Goal: Task Accomplishment & Management: Manage account settings

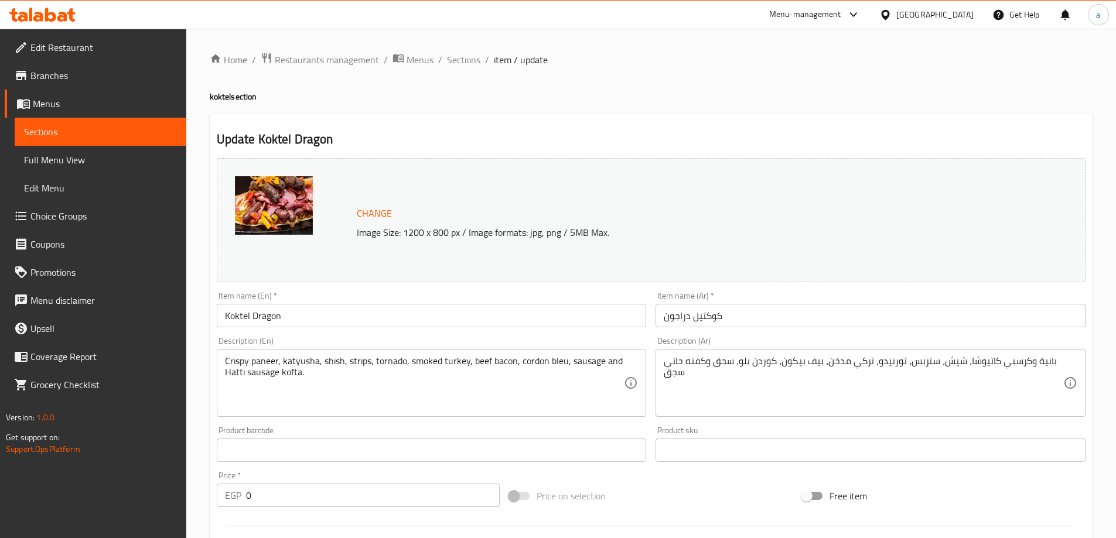
click at [960, 12] on div "[GEOGRAPHIC_DATA]" at bounding box center [934, 14] width 77 height 13
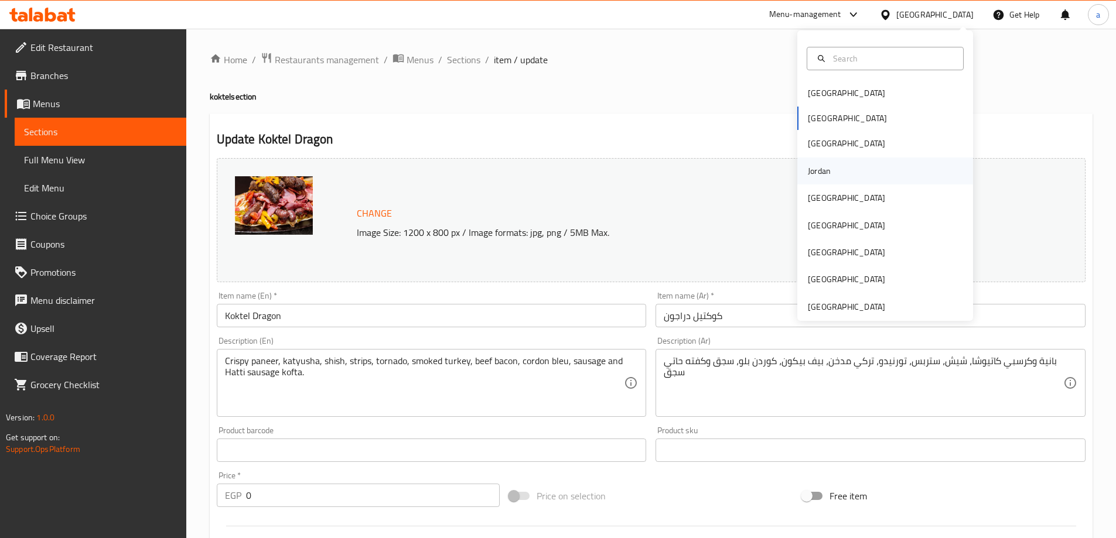
click at [823, 167] on div "Jordan" at bounding box center [819, 171] width 42 height 27
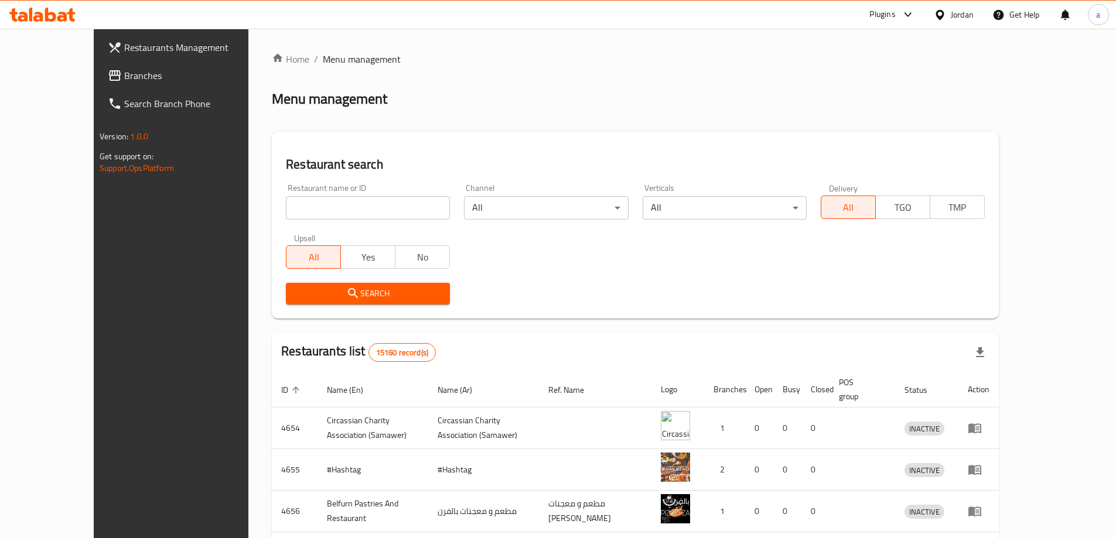
click at [124, 72] on span "Branches" at bounding box center [197, 76] width 146 height 14
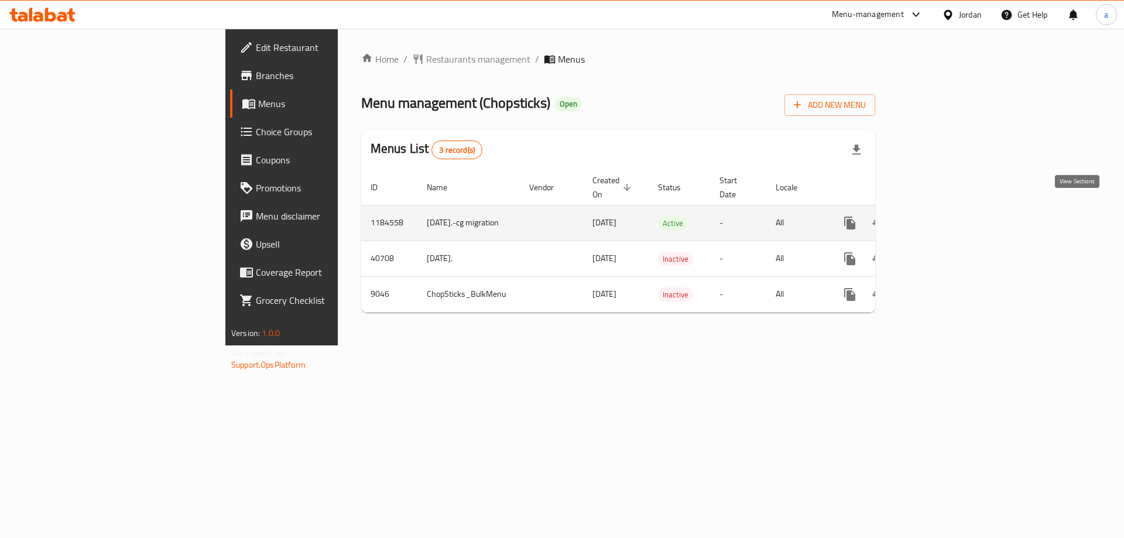
click at [942, 216] on icon "enhanced table" at bounding box center [935, 223] width 14 height 14
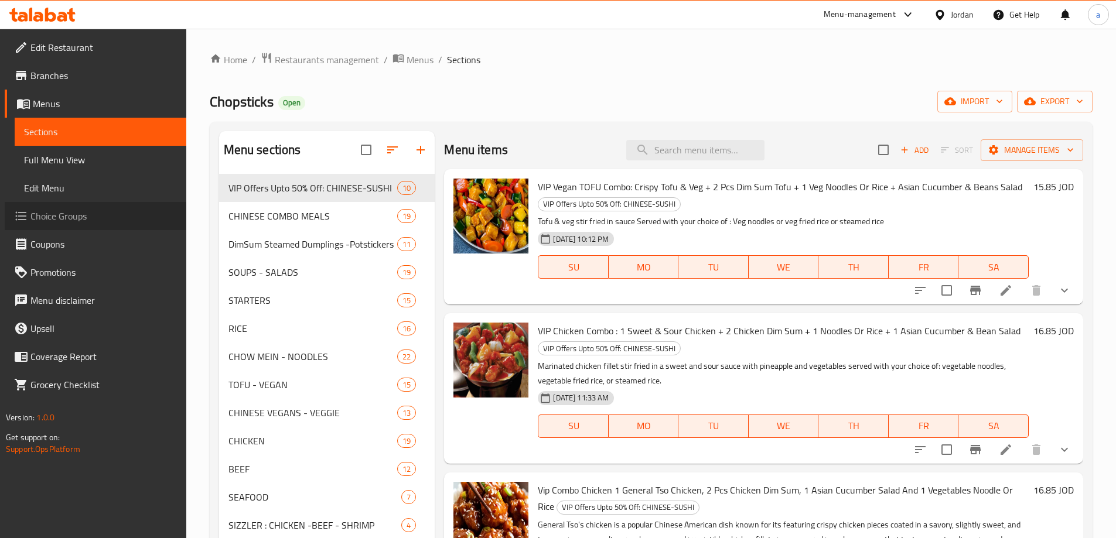
click at [30, 211] on span "Choice Groups" at bounding box center [103, 216] width 146 height 14
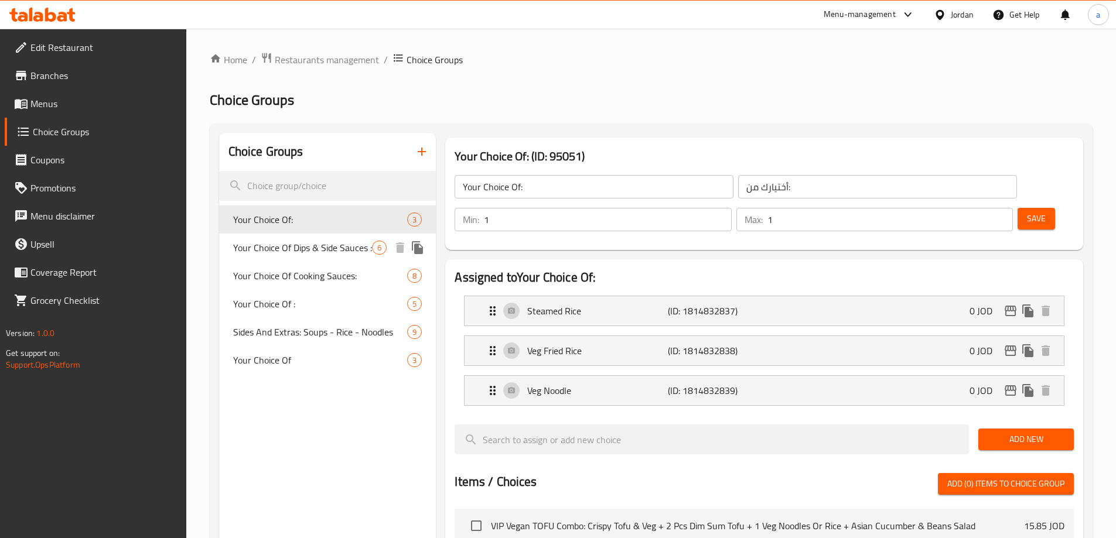
click at [267, 244] on span "Your Choice Of Dips & Side Sauces :" at bounding box center [302, 248] width 139 height 14
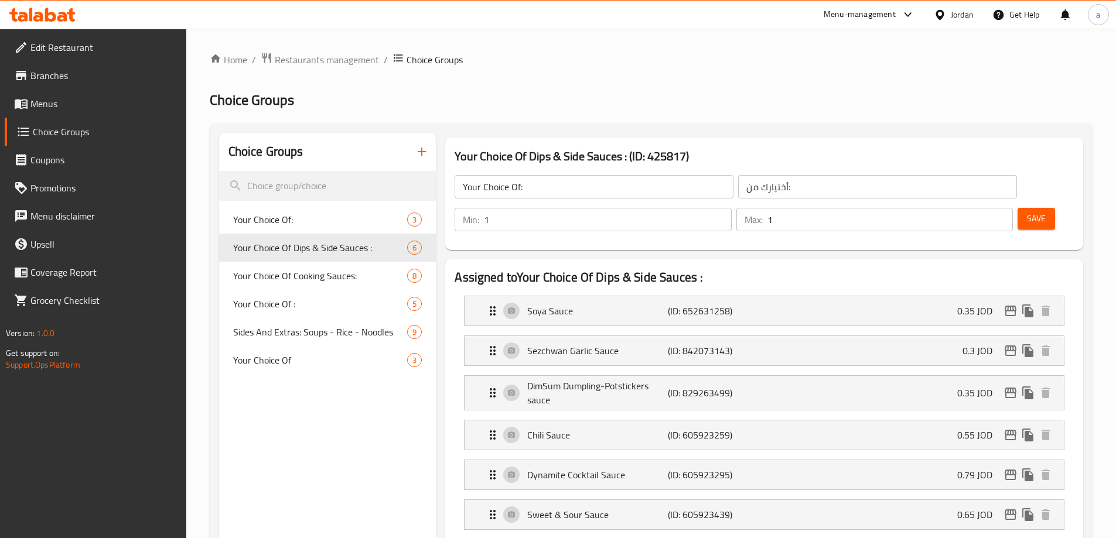
type input "Your Choice Of Dips & Side Sauces :"
type input "اختيارك من الصلصات الجانبية والغموس:"
type input "0"
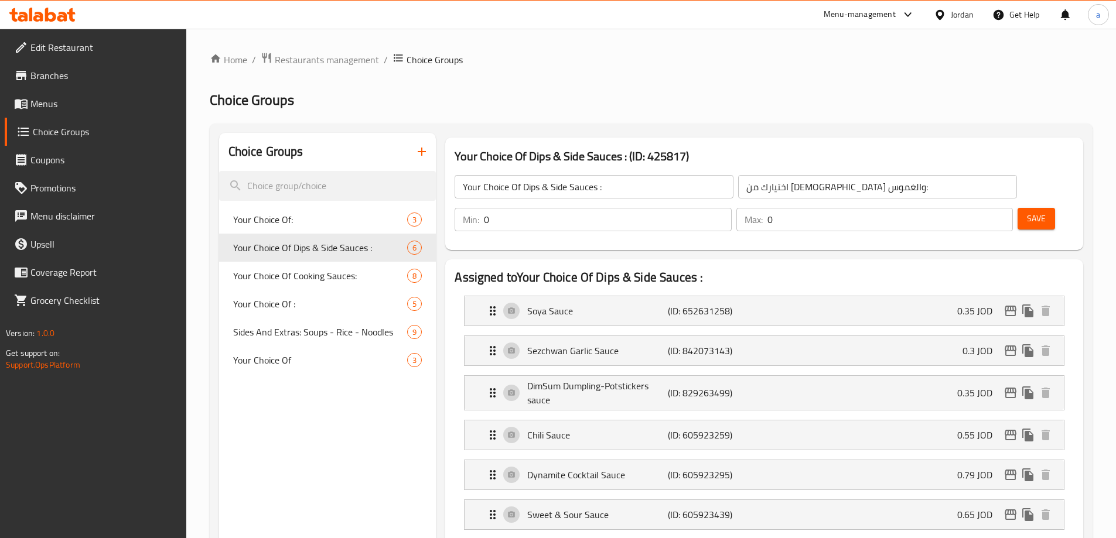
click at [952, 17] on div "Jordan" at bounding box center [961, 14] width 23 height 13
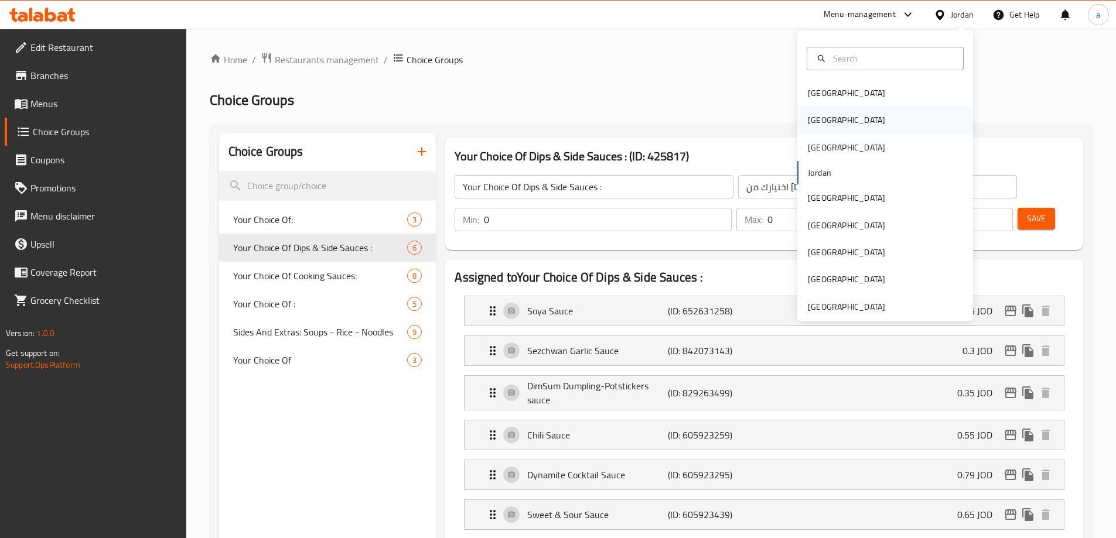
click at [830, 117] on div "[GEOGRAPHIC_DATA]" at bounding box center [885, 120] width 176 height 27
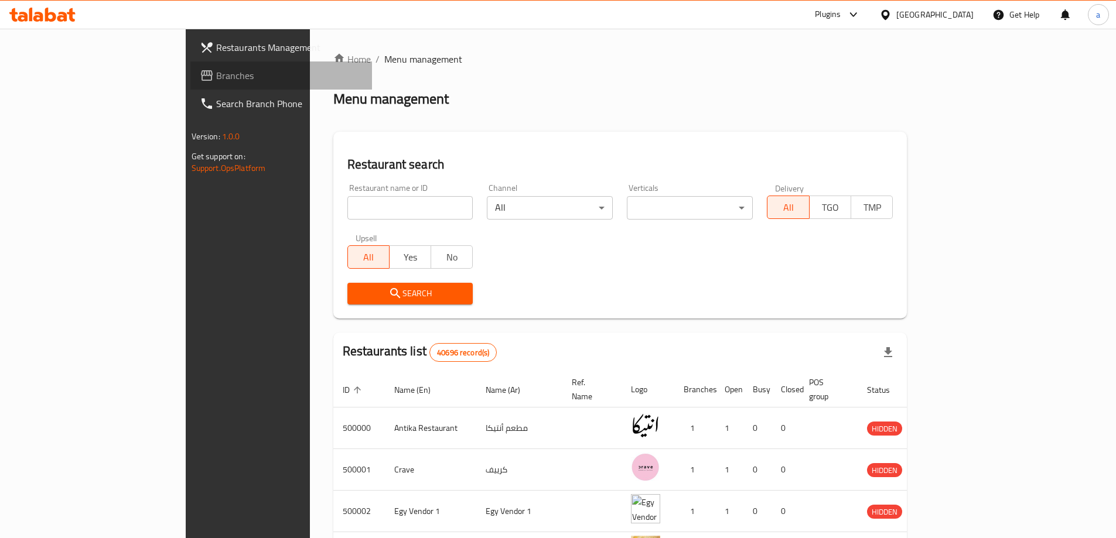
click at [216, 76] on span "Branches" at bounding box center [289, 76] width 146 height 14
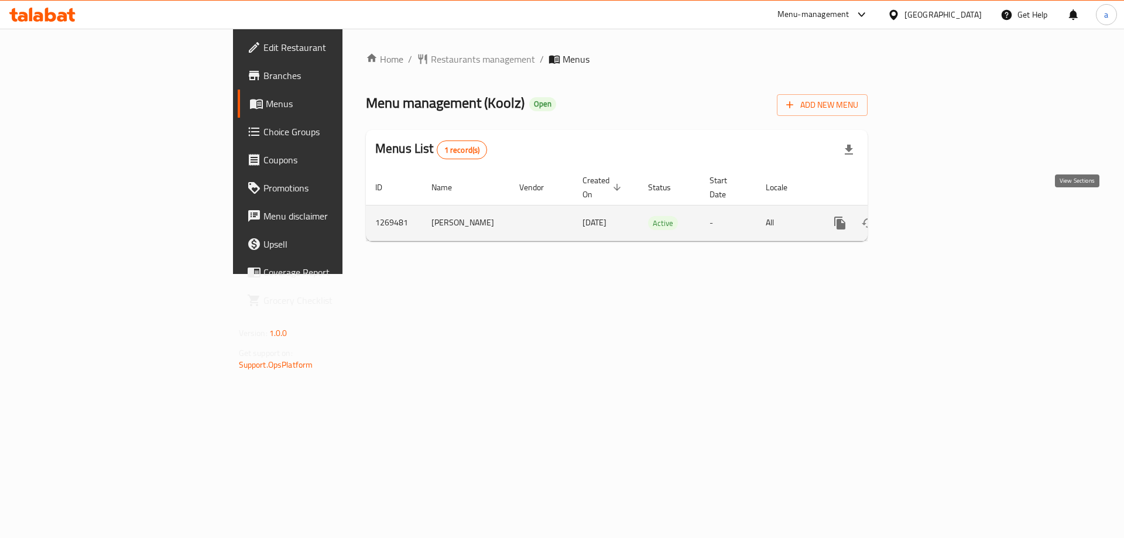
click at [932, 216] on icon "enhanced table" at bounding box center [925, 223] width 14 height 14
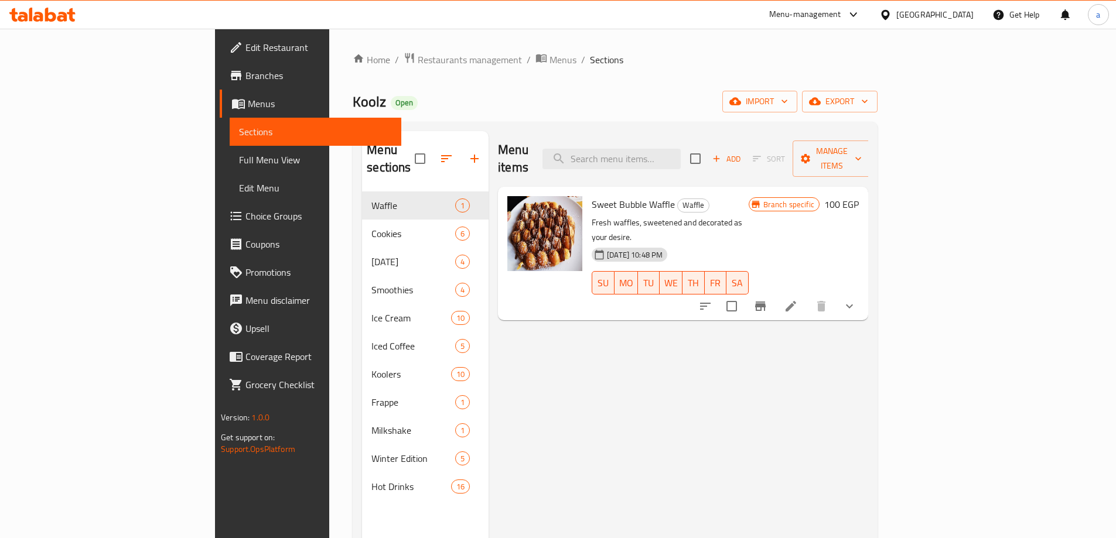
click at [245, 216] on span "Choice Groups" at bounding box center [318, 216] width 146 height 14
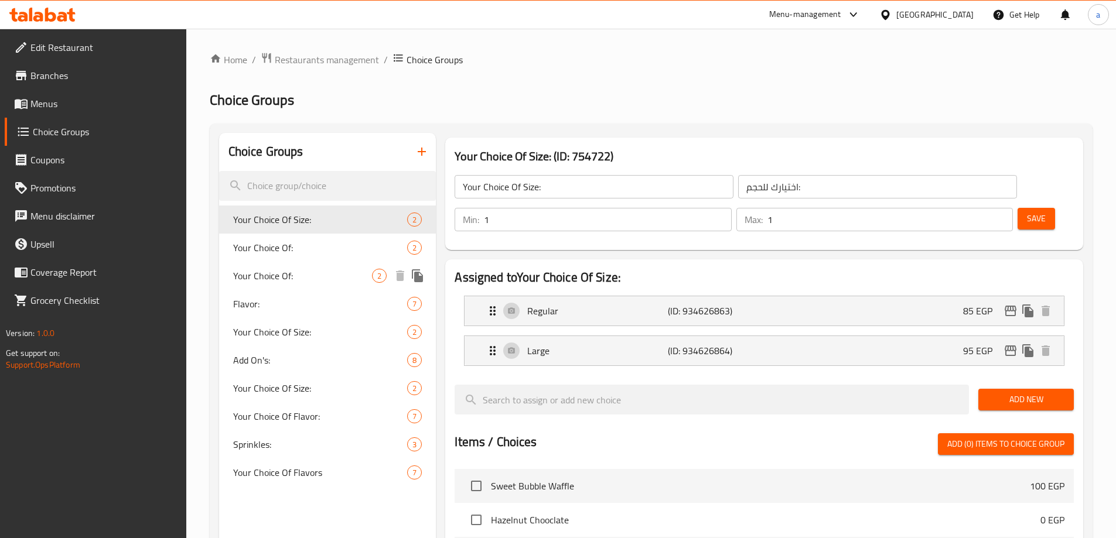
click at [267, 332] on span "Your Choice Of Size:" at bounding box center [320, 332] width 175 height 14
type input "إختيارك من الحجم:"
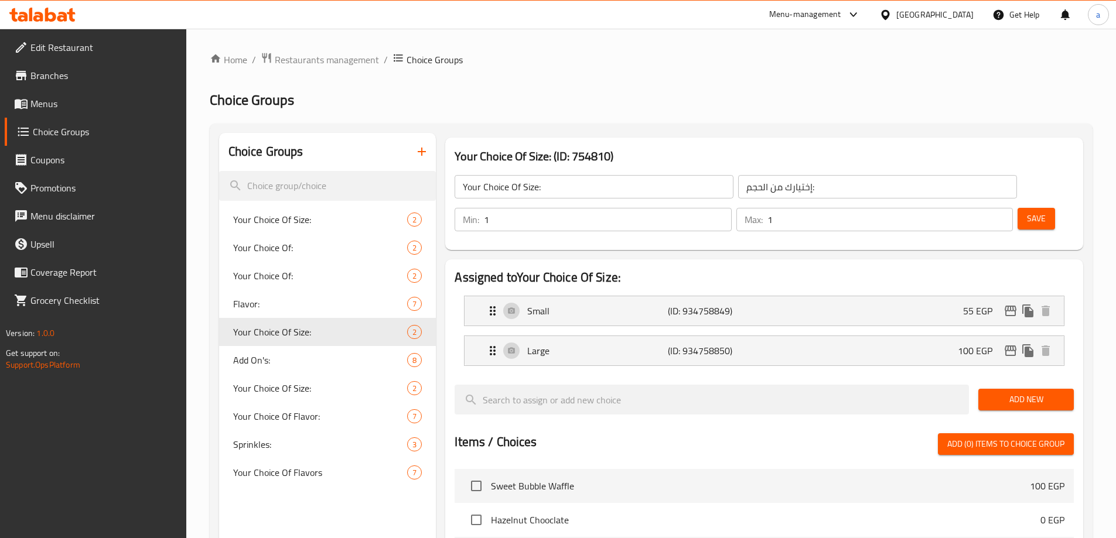
click at [760, 51] on div "Home / Restaurants management / Choice Groups Choice Groups Choice Groups Your …" at bounding box center [650, 472] width 929 height 887
drag, startPoint x: 270, startPoint y: 353, endPoint x: 573, endPoint y: 132, distance: 374.3
click at [270, 353] on span "Add On's:" at bounding box center [302, 360] width 139 height 14
type input "Add On's:"
type input "الإضافات:"
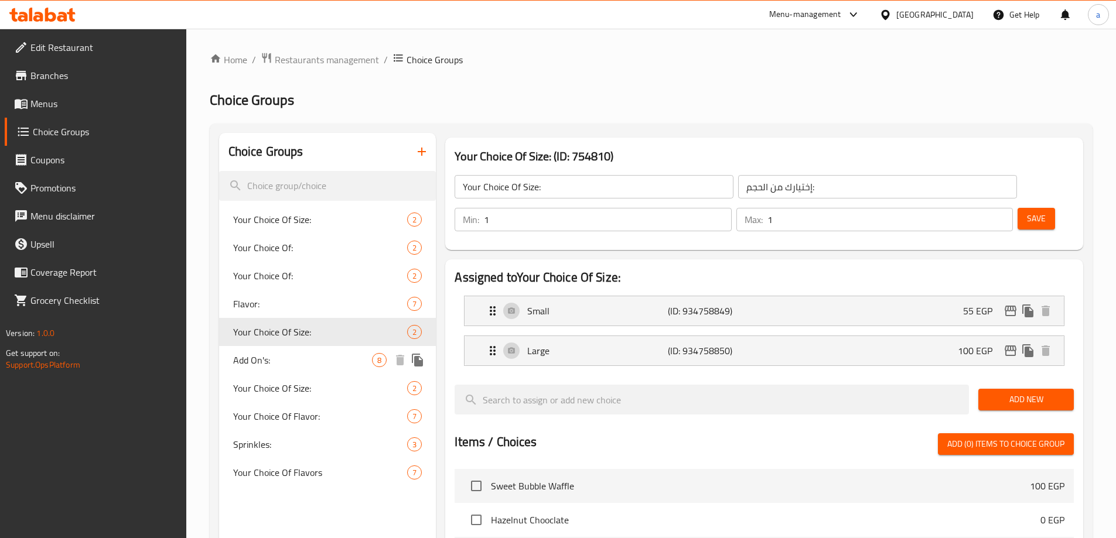
type input "0"
type input "4"
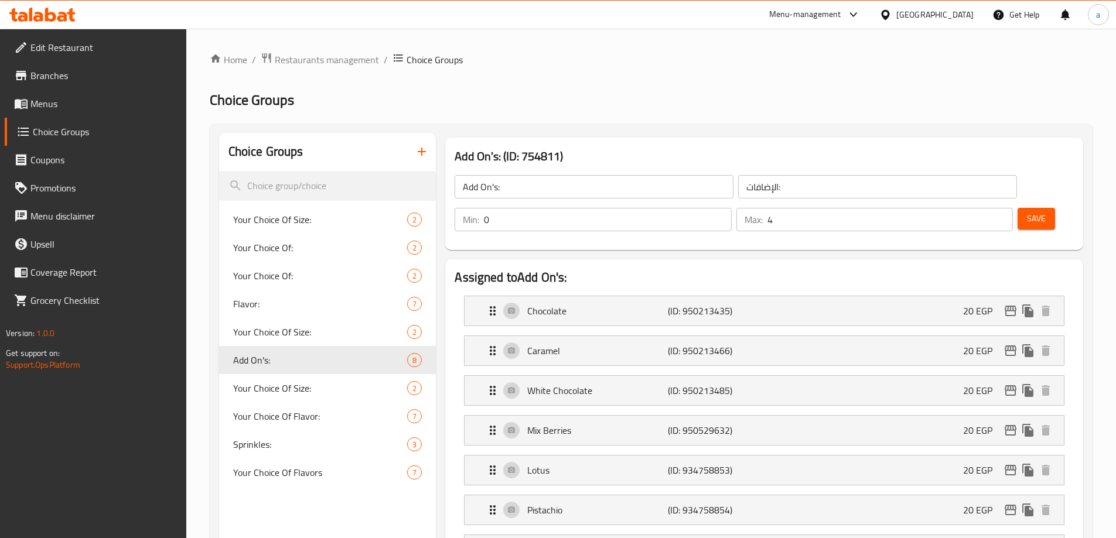
click at [264, 444] on span "Sprinkles:" at bounding box center [302, 444] width 139 height 14
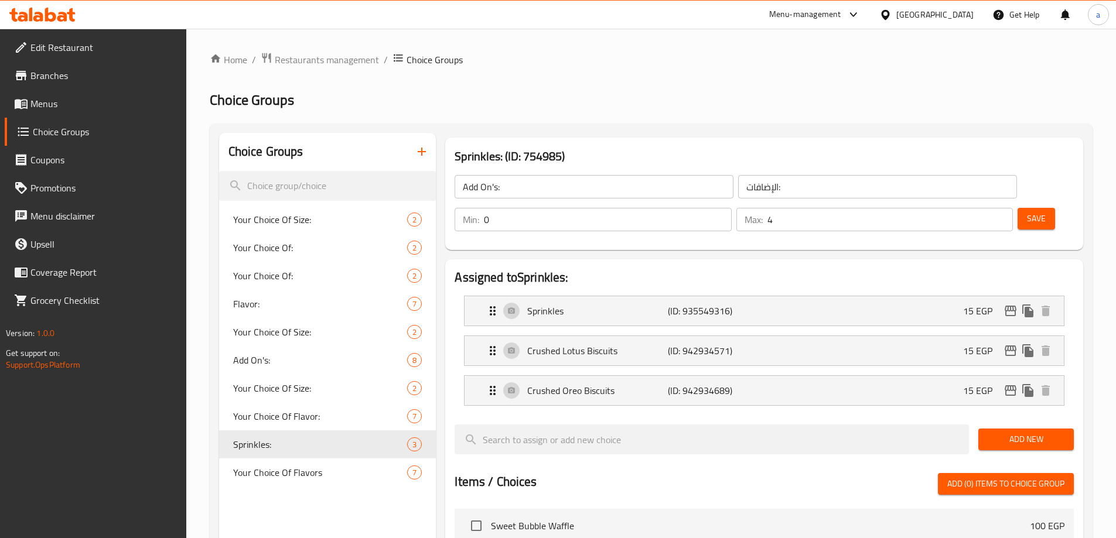
type input "Sprinkles:"
type input "سبرنكلز:"
type input "1"
click at [747, 65] on ol "Home / Restaurants management / Choice Groups" at bounding box center [651, 59] width 882 height 15
click at [260, 276] on span "Your Choice Of:" at bounding box center [302, 276] width 139 height 14
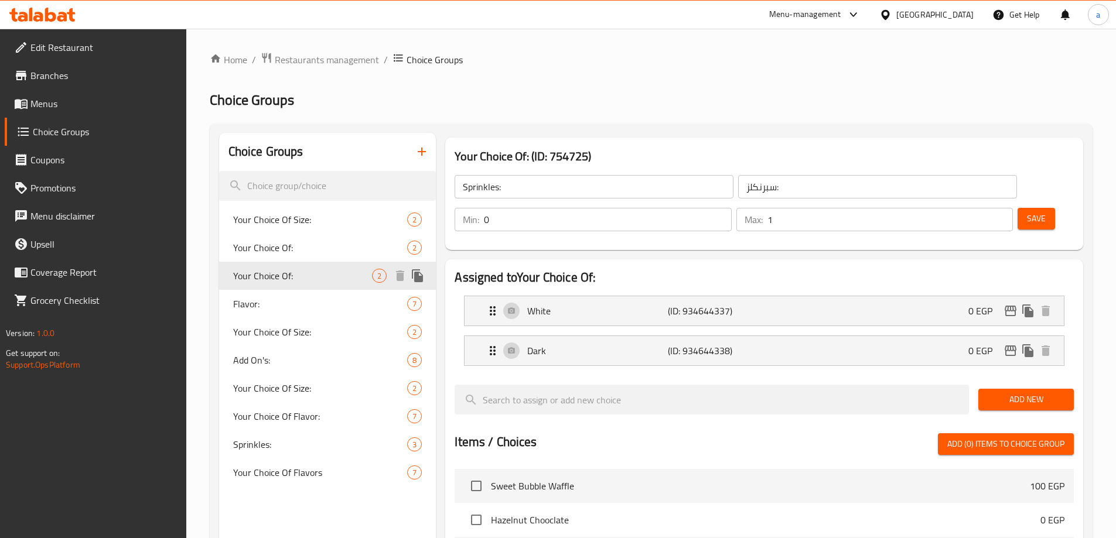
type input "Your Choice Of:"
type input "إختيارك من:"
type input "1"
click at [259, 333] on span "Your Choice Of Size:" at bounding box center [302, 332] width 139 height 14
type input "Your Choice Of Size:"
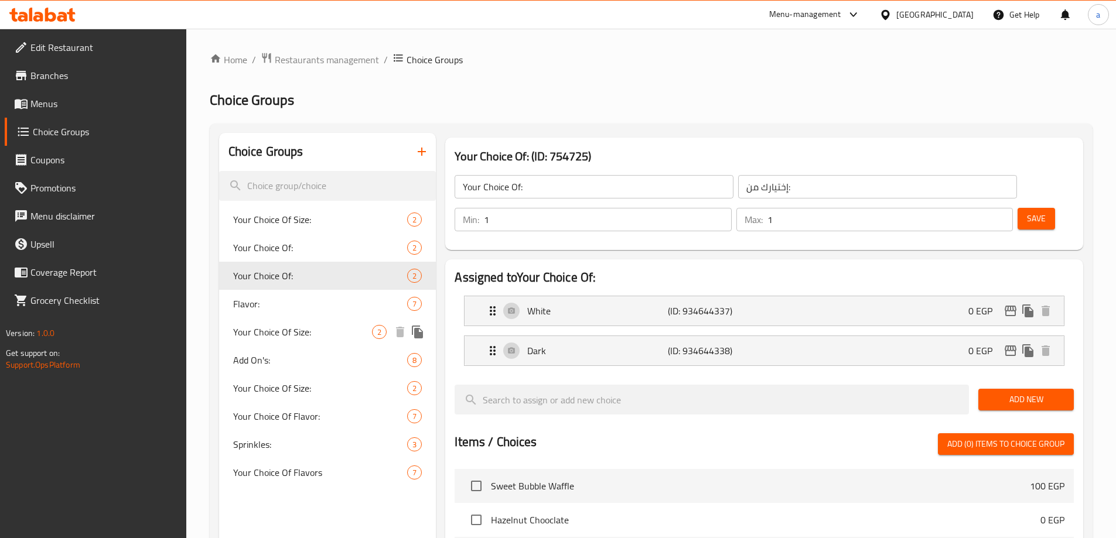
type input "إختيارك من الحجم:"
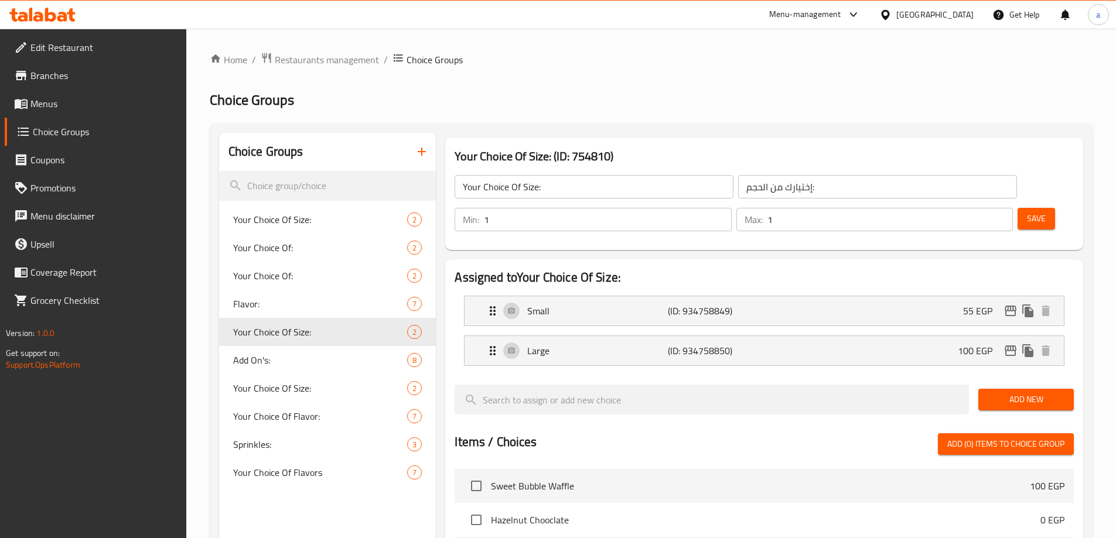
click at [891, 19] on icon at bounding box center [885, 15] width 12 height 12
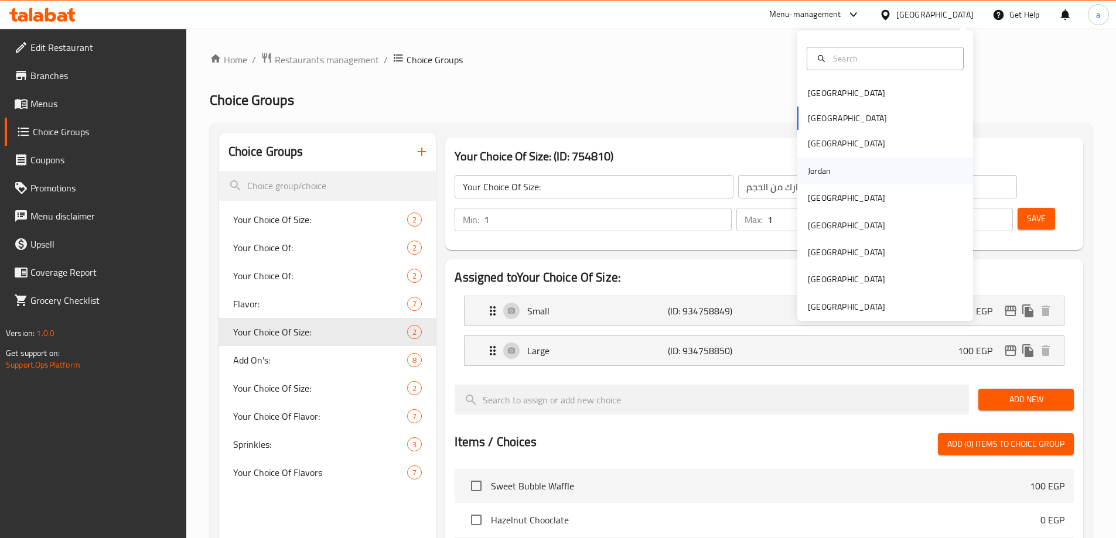
click at [822, 166] on div "Jordan" at bounding box center [819, 171] width 42 height 27
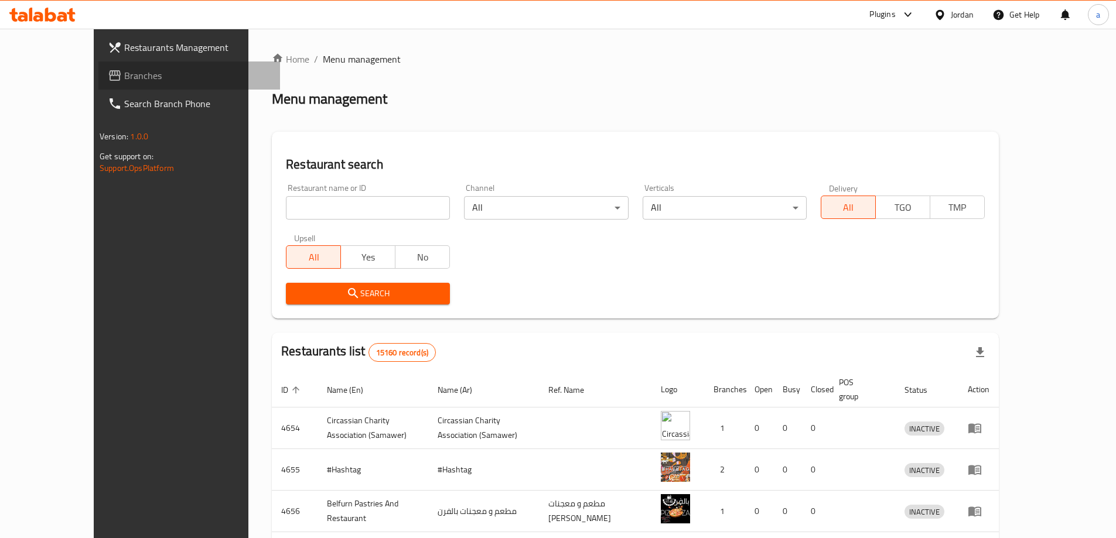
click at [124, 71] on span "Branches" at bounding box center [197, 76] width 146 height 14
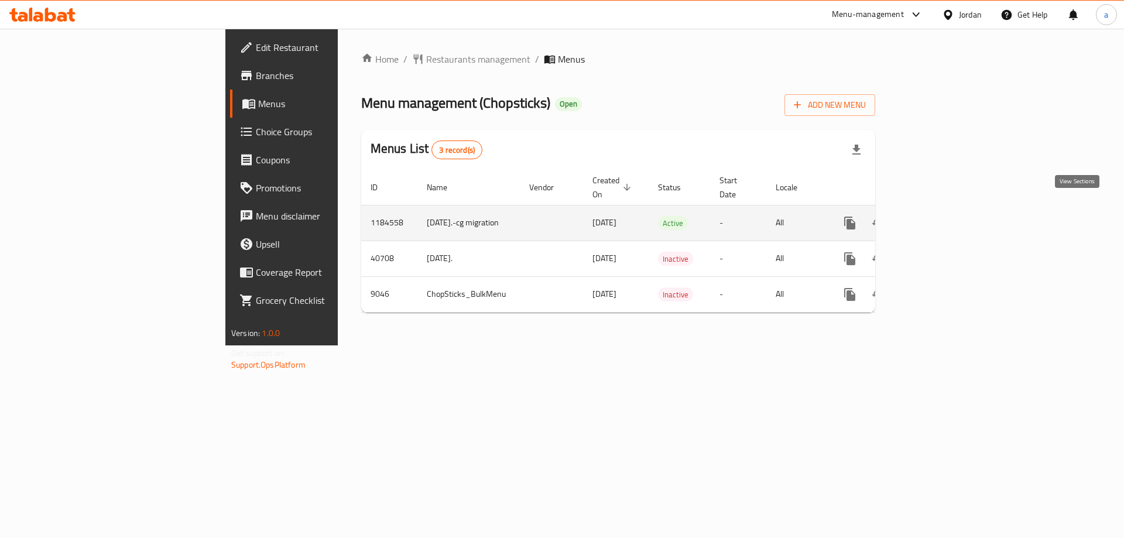
click at [942, 216] on icon "enhanced table" at bounding box center [935, 223] width 14 height 14
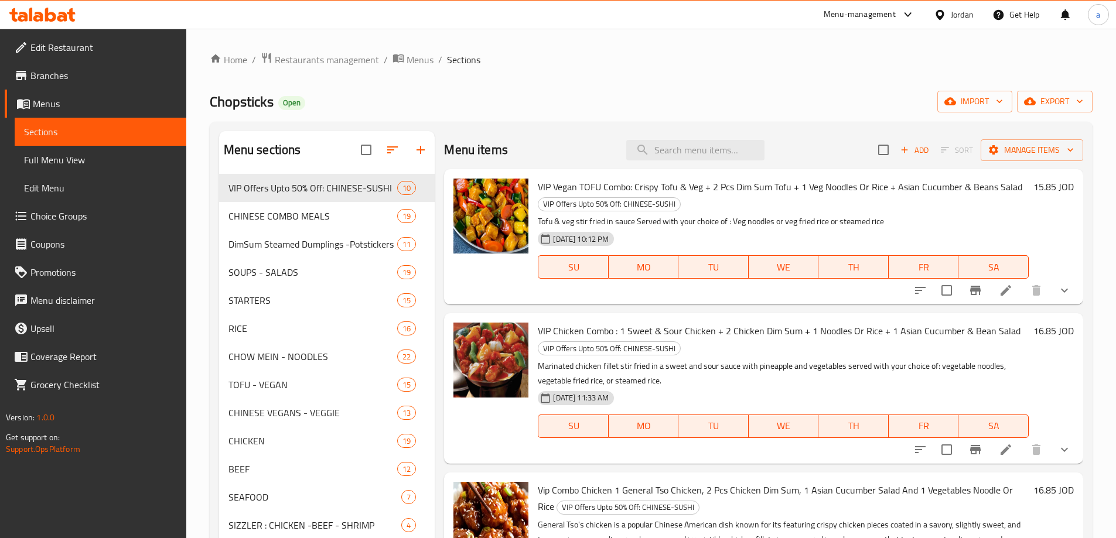
click at [87, 215] on span "Choice Groups" at bounding box center [103, 216] width 146 height 14
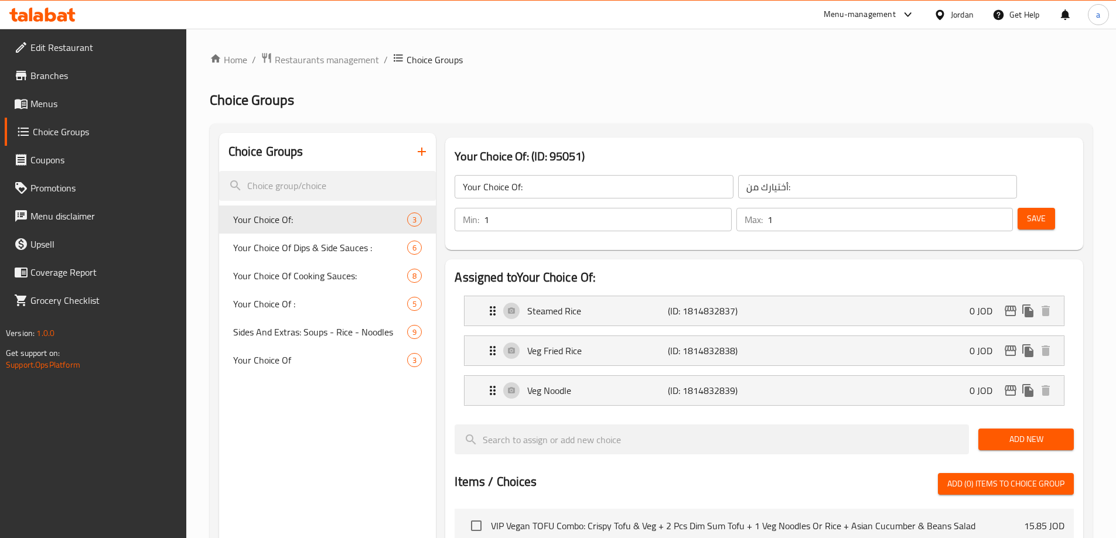
click at [678, 62] on ol "Home / Restaurants management / Choice Groups" at bounding box center [651, 59] width 882 height 15
click at [269, 245] on span "Your Choice Of Dips & Side Sauces :" at bounding box center [302, 248] width 139 height 14
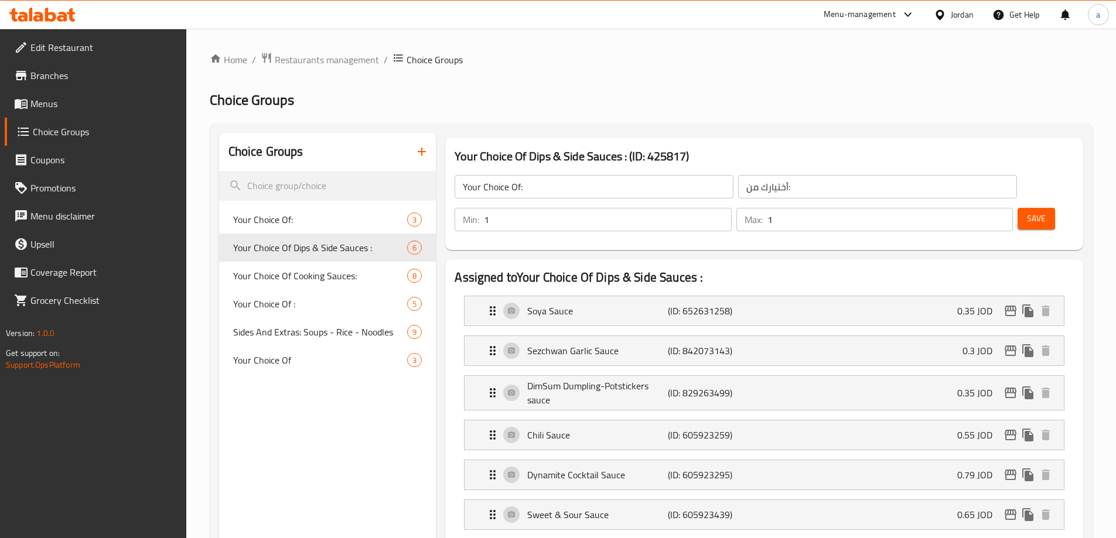
type input "Your Choice Of Dips & Side Sauces :"
type input "اختيارك من الصلصات الجانبية والغموس:"
type input "0"
click at [763, 64] on ol "Home / Restaurants management / Choice Groups" at bounding box center [651, 59] width 882 height 15
